Goal: Use online tool/utility: Utilize a website feature to perform a specific function

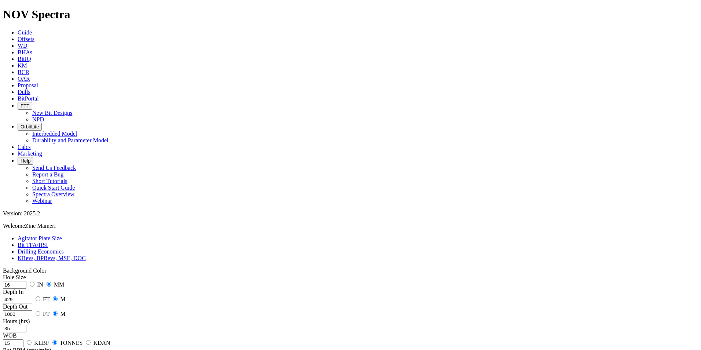
click at [32, 29] on span "Guide" at bounding box center [25, 32] width 14 height 6
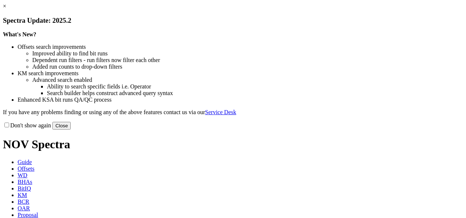
click at [6, 9] on link "×" at bounding box center [4, 6] width 3 height 6
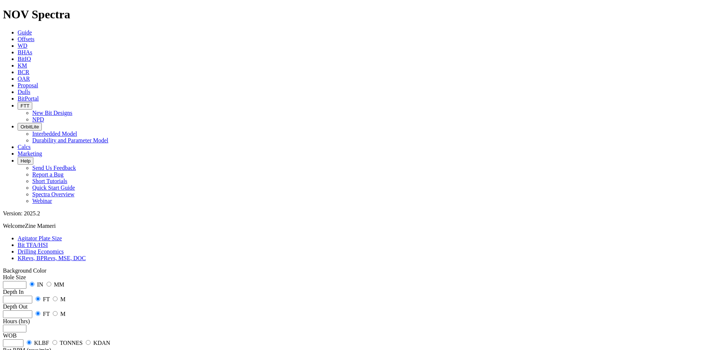
click at [26, 217] on input "number" at bounding box center [14, 285] width 23 height 8
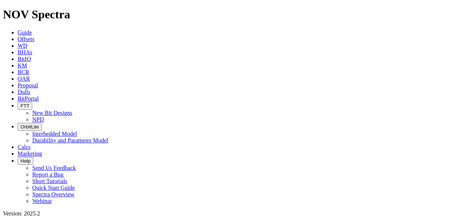
radio input "true"
radio input "false"
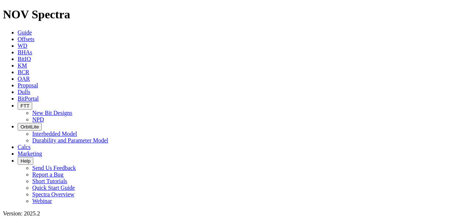
type input "16"
type input "429"
type input "1000"
type input "35"
type input "15"
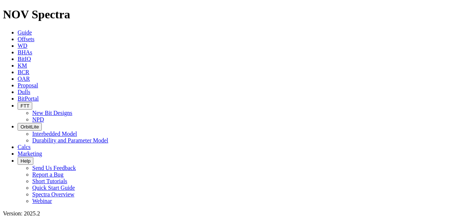
type input "150"
type input "15000"
type input "2800"
type input "0"
drag, startPoint x: 53, startPoint y: 120, endPoint x: 21, endPoint y: 120, distance: 32.3
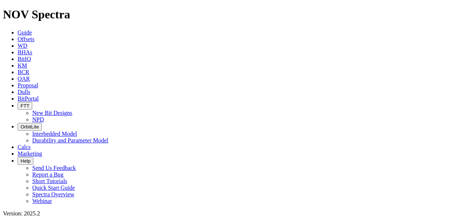
type input "900"
radio input "true"
radio input "false"
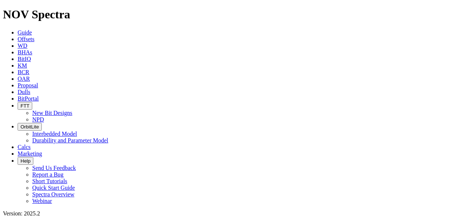
radio input "false"
radio input "true"
radio input "false"
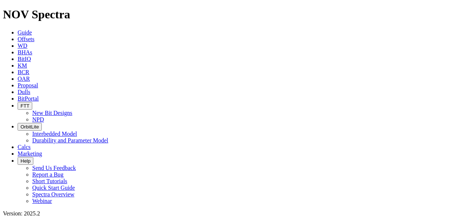
scroll to position [73, 0]
type input "160"
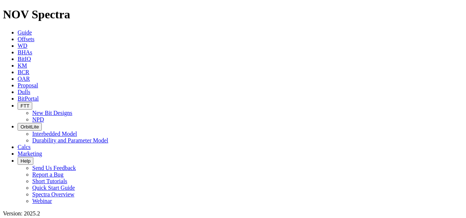
scroll to position [0, 0]
drag, startPoint x: 44, startPoint y: 146, endPoint x: 21, endPoint y: 146, distance: 23.1
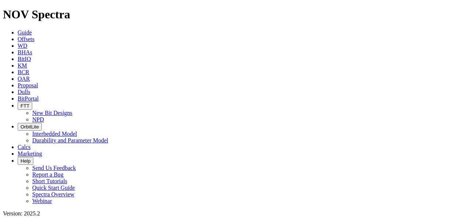
drag, startPoint x: 44, startPoint y: 147, endPoint x: 21, endPoint y: 147, distance: 23.1
type input "1"
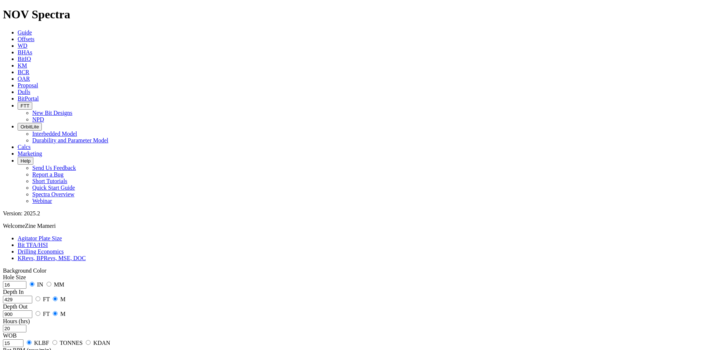
drag, startPoint x: 45, startPoint y: 147, endPoint x: 26, endPoint y: 147, distance: 19.4
click at [26, 217] on div "Hole Size 16 IN MM Depth In 429 FT M Depth Out 900 FT M Hours (hrs) 20 WOB 15 K…" at bounding box center [350, 340] width 695 height 132
click at [23, 217] on input "15" at bounding box center [13, 343] width 21 height 8
click at [181, 217] on div "Hole Size 16 IN MM Depth In 429 FT M Depth Out 900 FT M Hours (hrs) 10 WOB 15 K…" at bounding box center [350, 340] width 695 height 132
drag, startPoint x: 43, startPoint y: 147, endPoint x: 38, endPoint y: 146, distance: 5.2
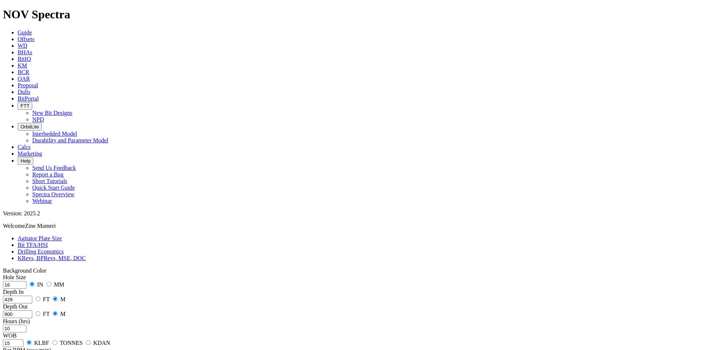
click at [26, 217] on input "10" at bounding box center [14, 329] width 23 height 8
click at [23, 217] on input "15" at bounding box center [13, 343] width 21 height 8
click at [162, 217] on div "Hours (hrs) 15" at bounding box center [350, 325] width 695 height 14
click at [26, 217] on input "15" at bounding box center [14, 329] width 23 height 8
click at [23, 217] on input "160" at bounding box center [13, 358] width 21 height 8
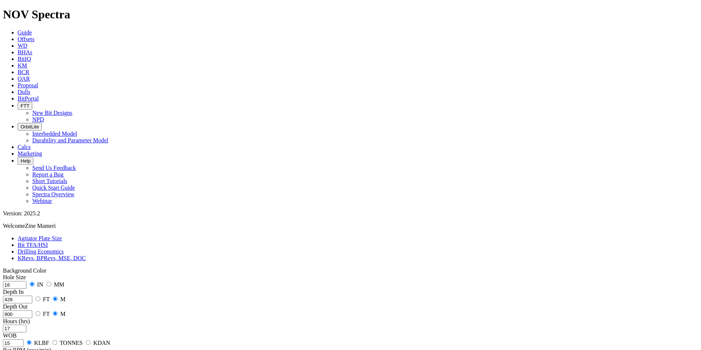
drag, startPoint x: 47, startPoint y: 147, endPoint x: 37, endPoint y: 147, distance: 9.9
click at [26, 217] on input "17" at bounding box center [14, 329] width 23 height 8
type input "107"
click at [23, 217] on input "160" at bounding box center [13, 358] width 21 height 8
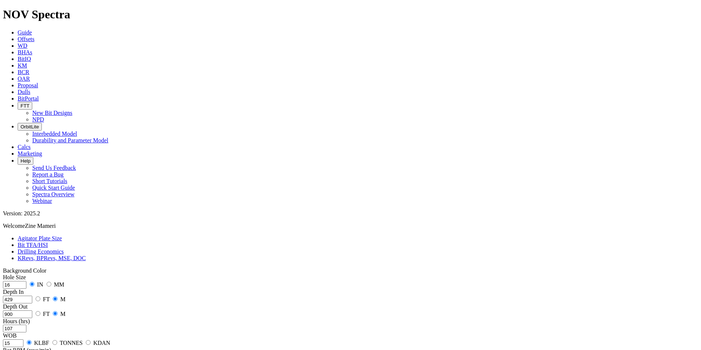
click at [127, 217] on div "Hours (hrs) 107" at bounding box center [350, 325] width 695 height 14
click at [23, 217] on input "150" at bounding box center [13, 358] width 21 height 8
type input "160"
click at [26, 217] on input "107" at bounding box center [14, 329] width 23 height 8
drag, startPoint x: 54, startPoint y: 150, endPoint x: 39, endPoint y: 150, distance: 14.7
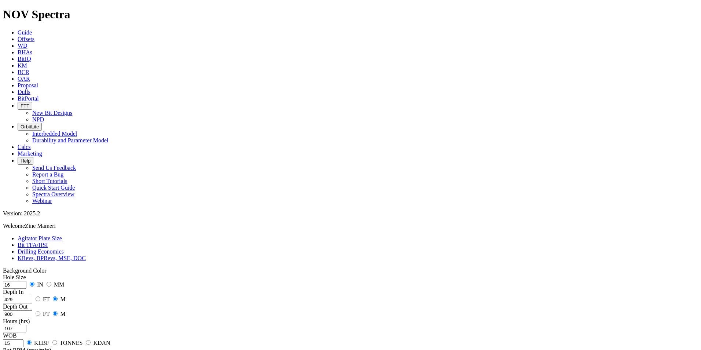
click at [26, 217] on input "107" at bounding box center [14, 329] width 23 height 8
type input "1"
type input "8"
type input "1"
type input "20"
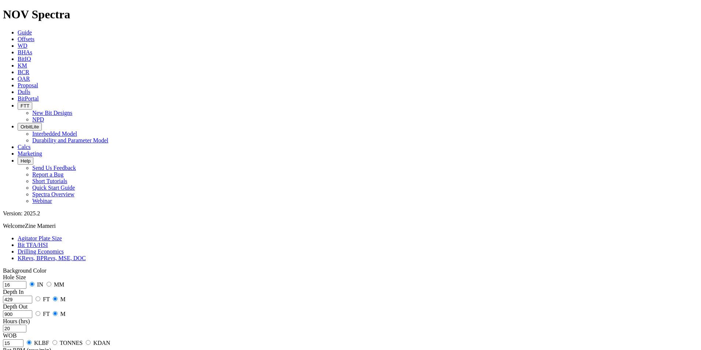
click at [23, 217] on input "15" at bounding box center [13, 343] width 21 height 8
click at [26, 217] on input "20" at bounding box center [14, 329] width 23 height 8
drag, startPoint x: 49, startPoint y: 147, endPoint x: 22, endPoint y: 147, distance: 27.5
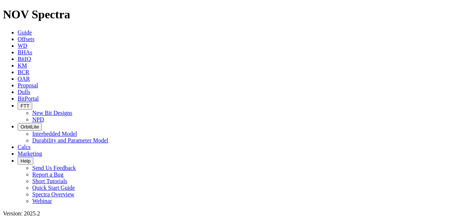
drag, startPoint x: 41, startPoint y: 108, endPoint x: 30, endPoint y: 109, distance: 11.4
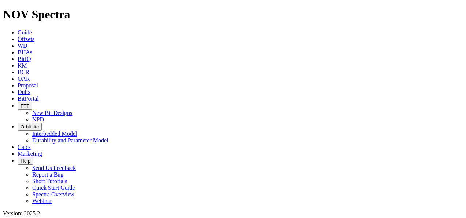
drag, startPoint x: 41, startPoint y: 109, endPoint x: 33, endPoint y: 109, distance: 8.4
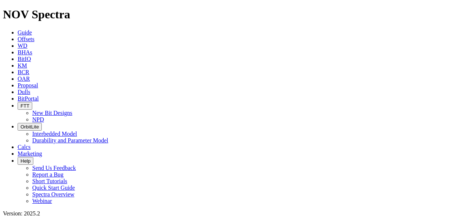
drag, startPoint x: 45, startPoint y: 110, endPoint x: 32, endPoint y: 110, distance: 13.9
drag, startPoint x: 48, startPoint y: 110, endPoint x: 23, endPoint y: 110, distance: 24.2
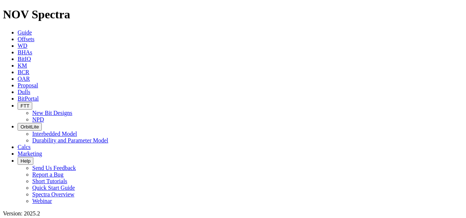
type input "70"
drag, startPoint x: 41, startPoint y: 126, endPoint x: 37, endPoint y: 125, distance: 4.1
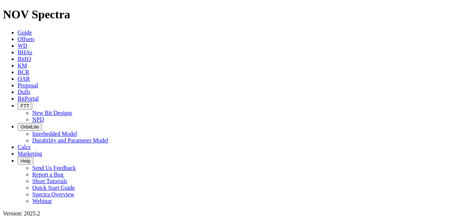
type input "130"
